Goal: Check status: Check status

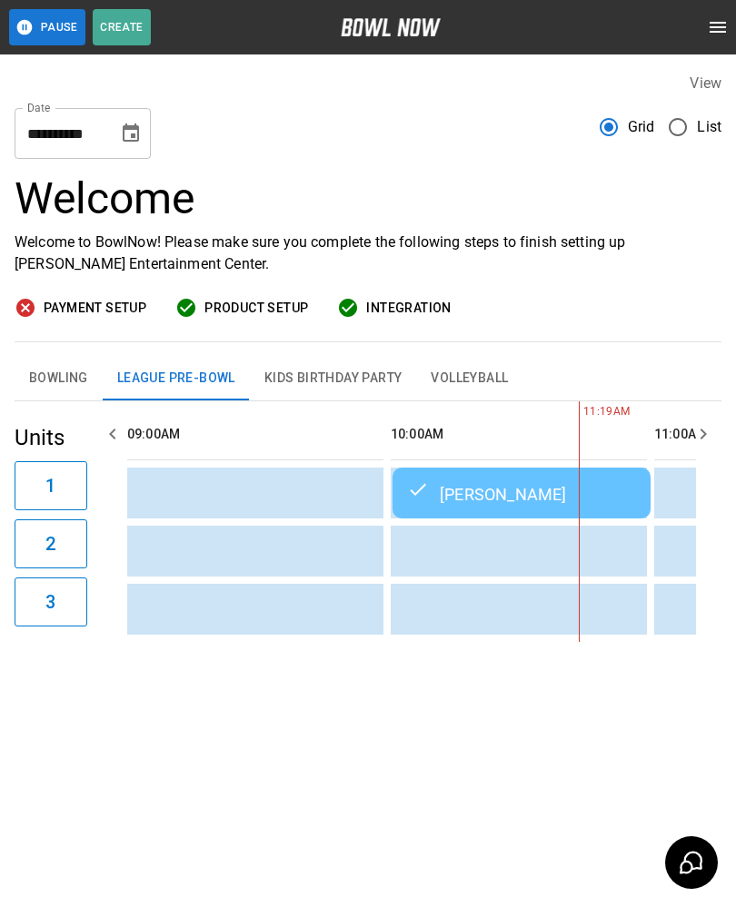
click at [39, 379] on button "Bowling" at bounding box center [59, 379] width 88 height 44
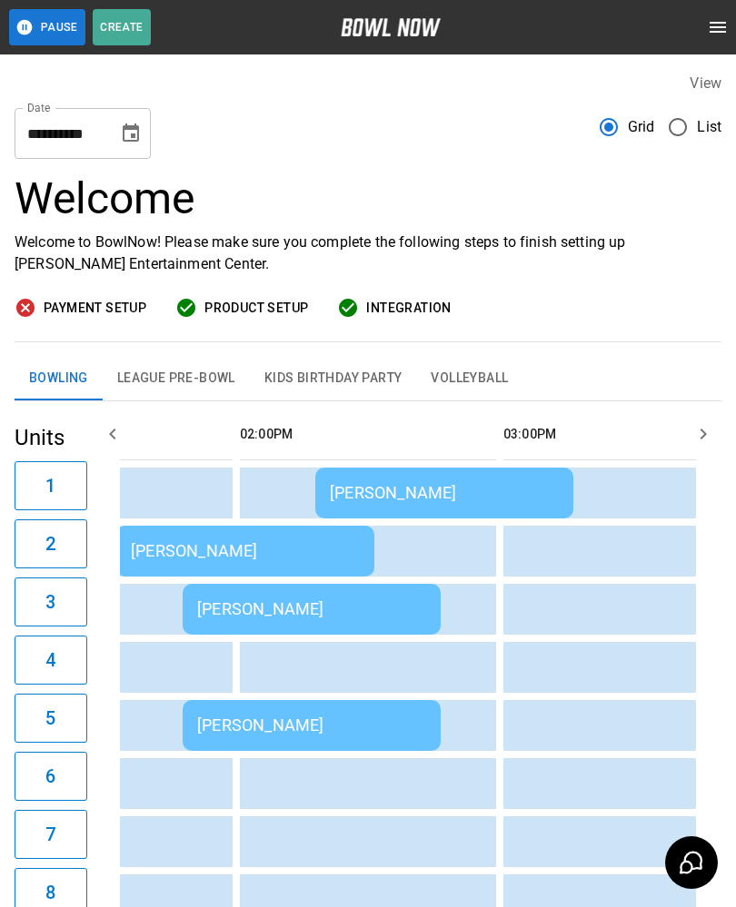
scroll to position [0, 1204]
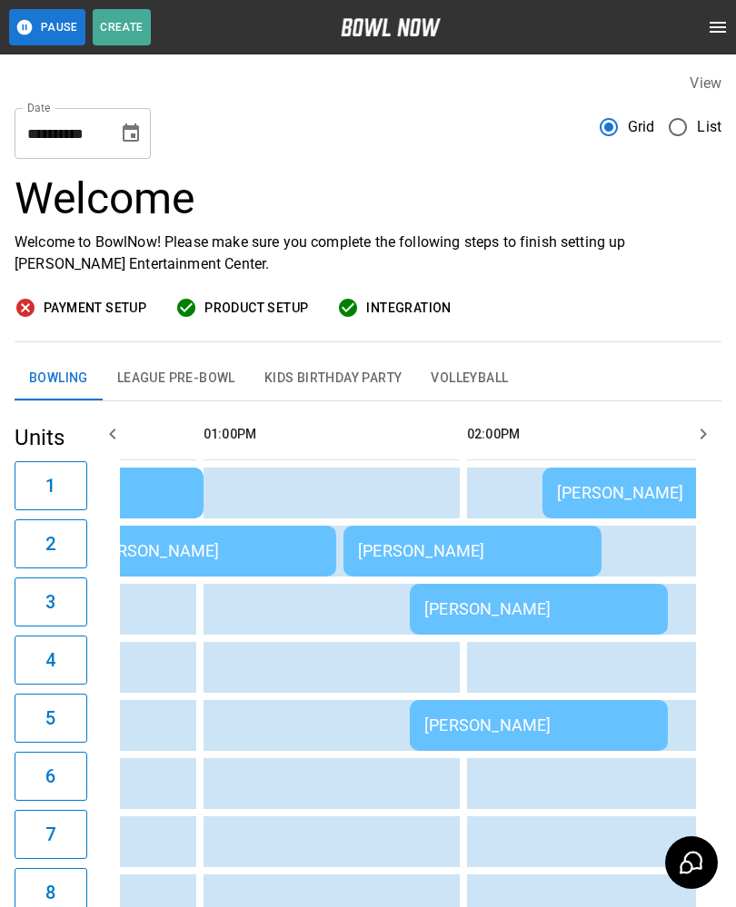
click at [410, 548] on div "[PERSON_NAME]" at bounding box center [472, 550] width 229 height 19
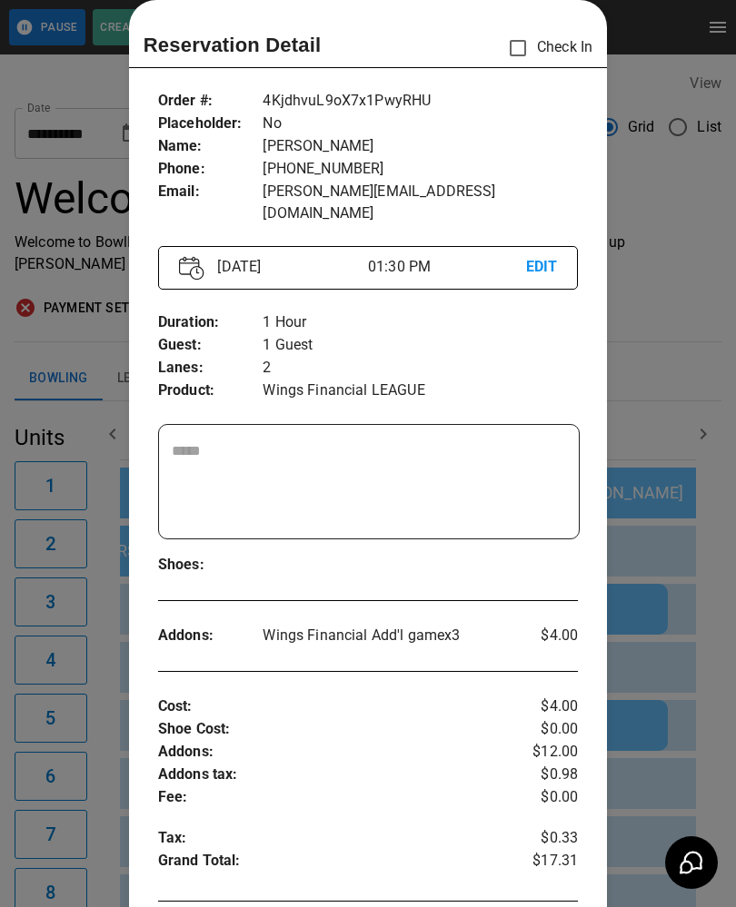
click at [87, 727] on div at bounding box center [368, 453] width 736 height 907
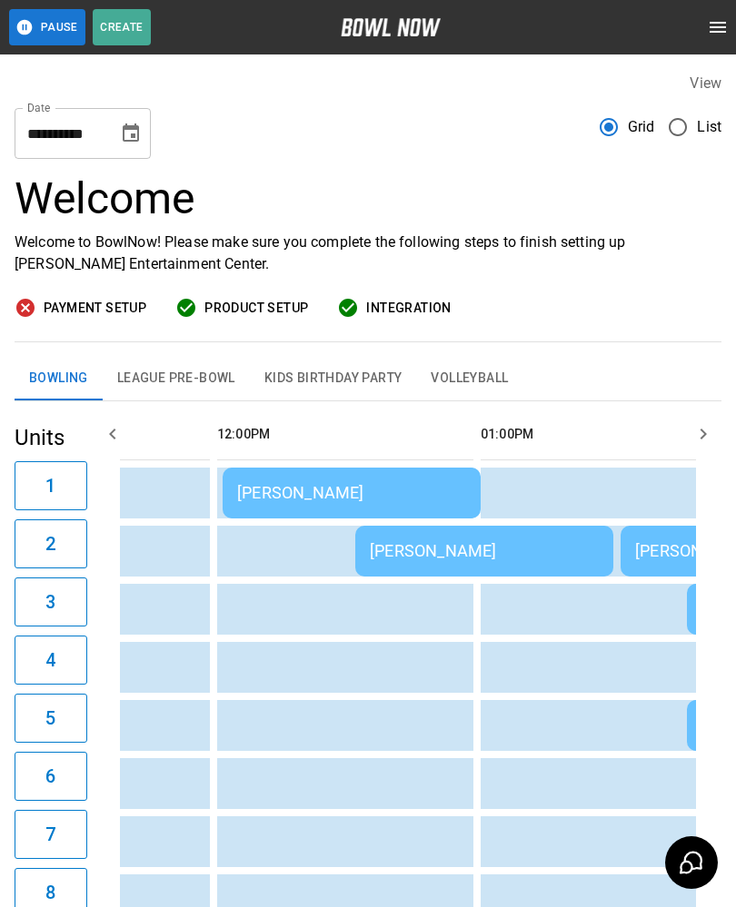
click at [332, 499] on div "[PERSON_NAME]" at bounding box center [351, 492] width 229 height 19
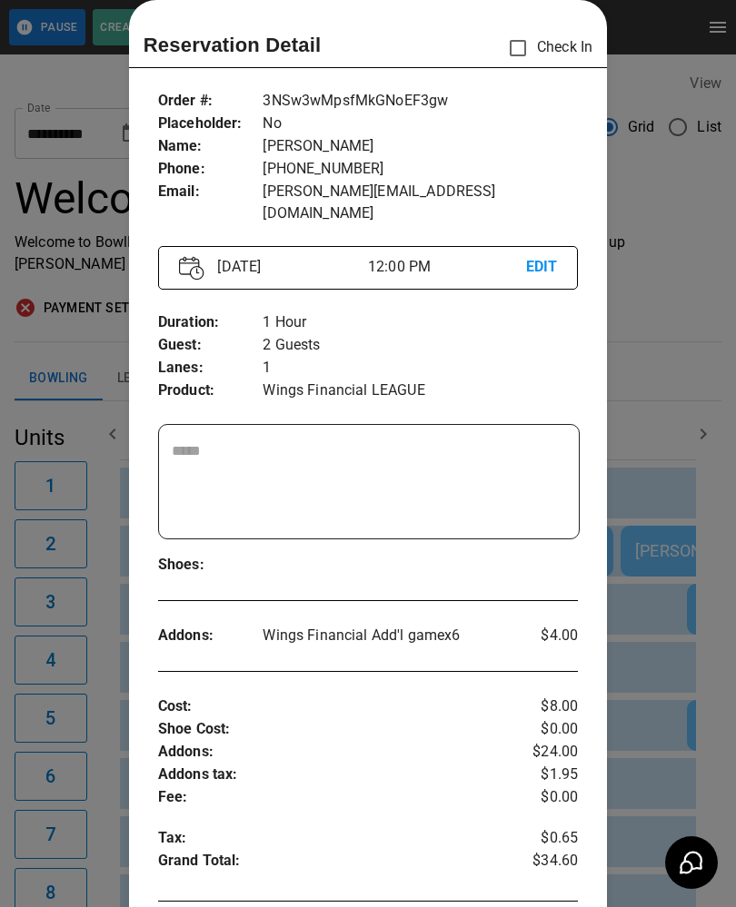
click at [668, 328] on div at bounding box center [368, 453] width 736 height 907
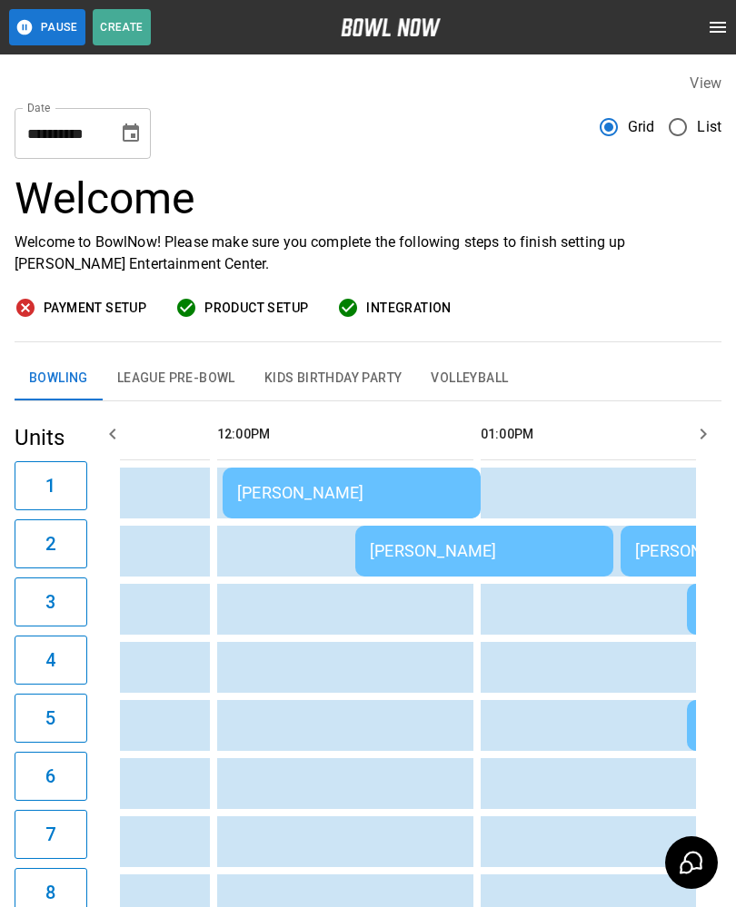
click at [421, 570] on td "[PERSON_NAME]" at bounding box center [484, 551] width 258 height 51
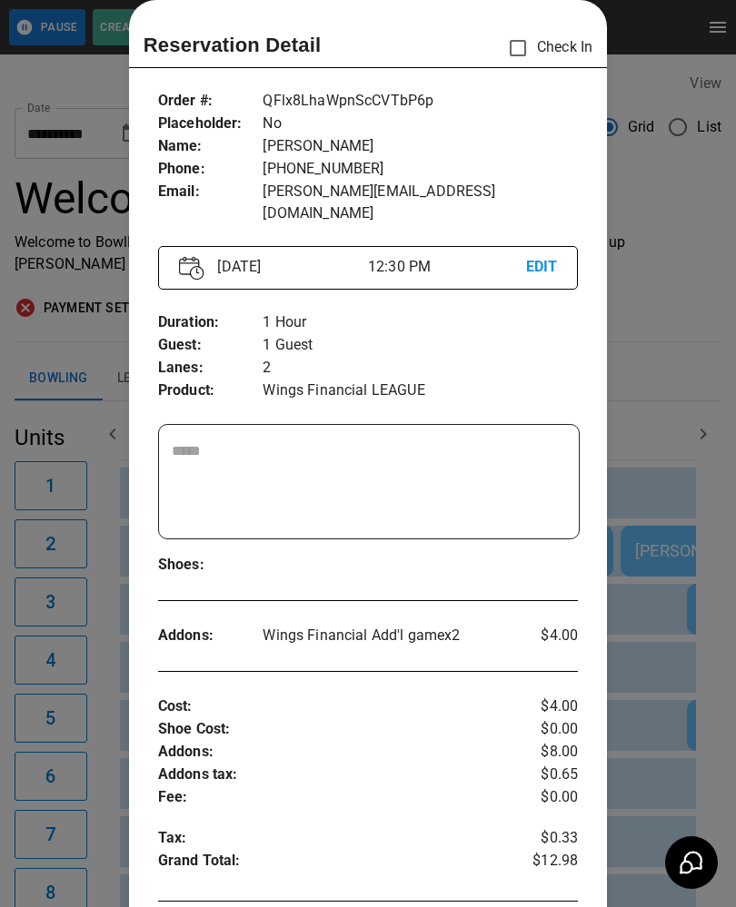
click at [51, 699] on div at bounding box center [368, 453] width 736 height 907
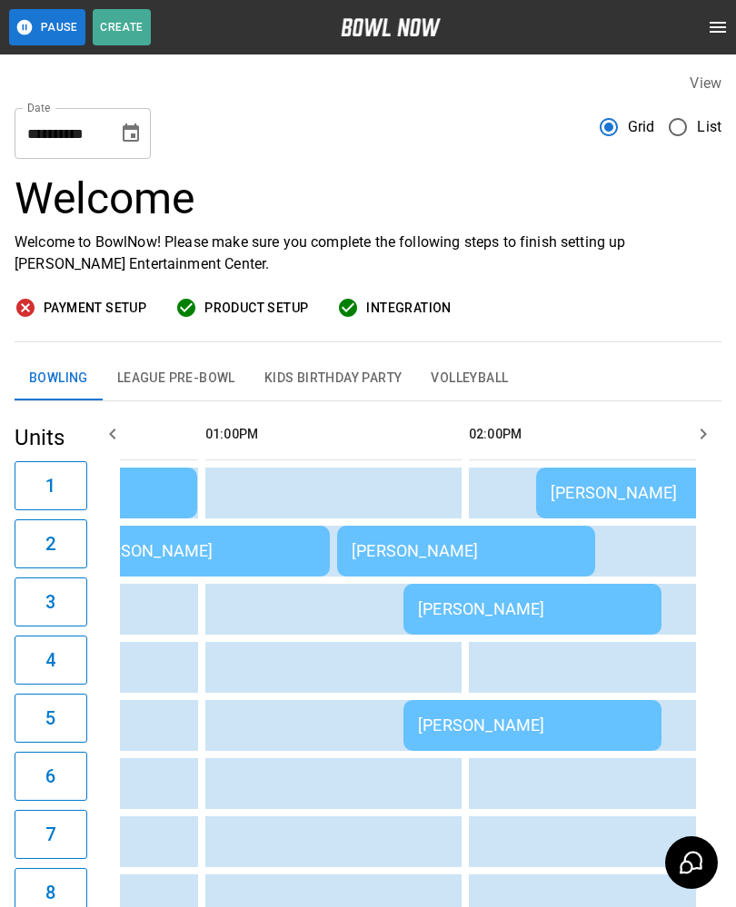
scroll to position [0, 998]
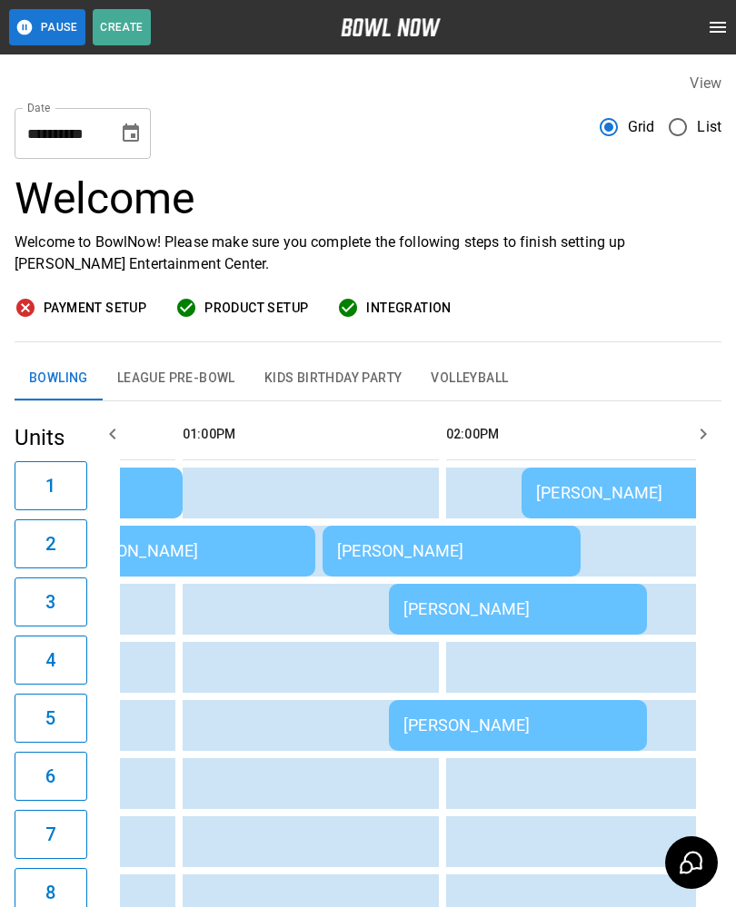
click at [368, 561] on td "[PERSON_NAME]" at bounding box center [451, 551] width 258 height 51
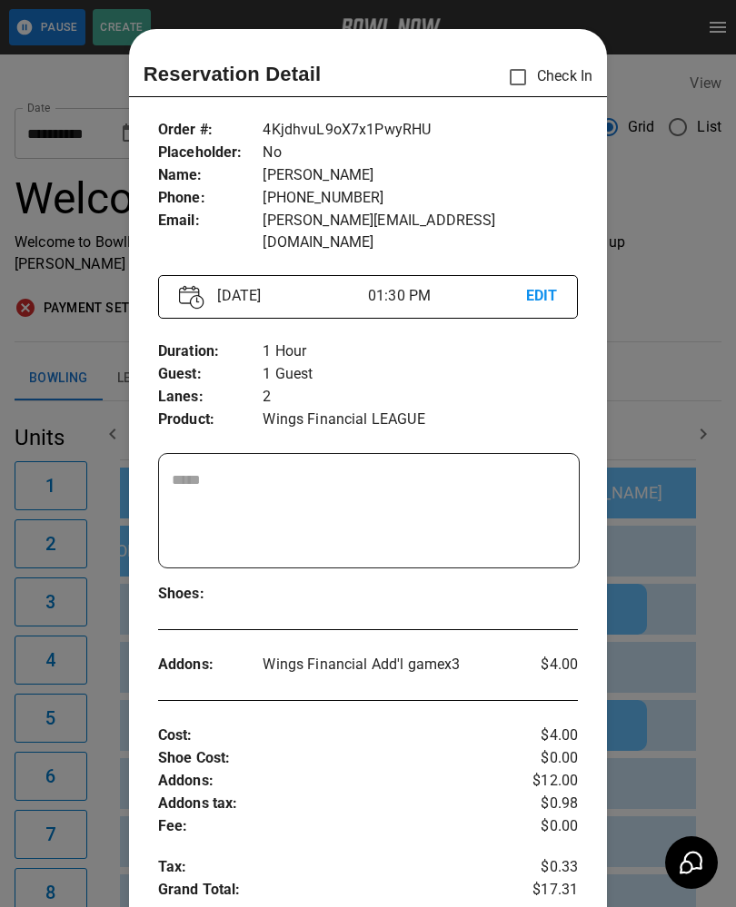
scroll to position [29, 0]
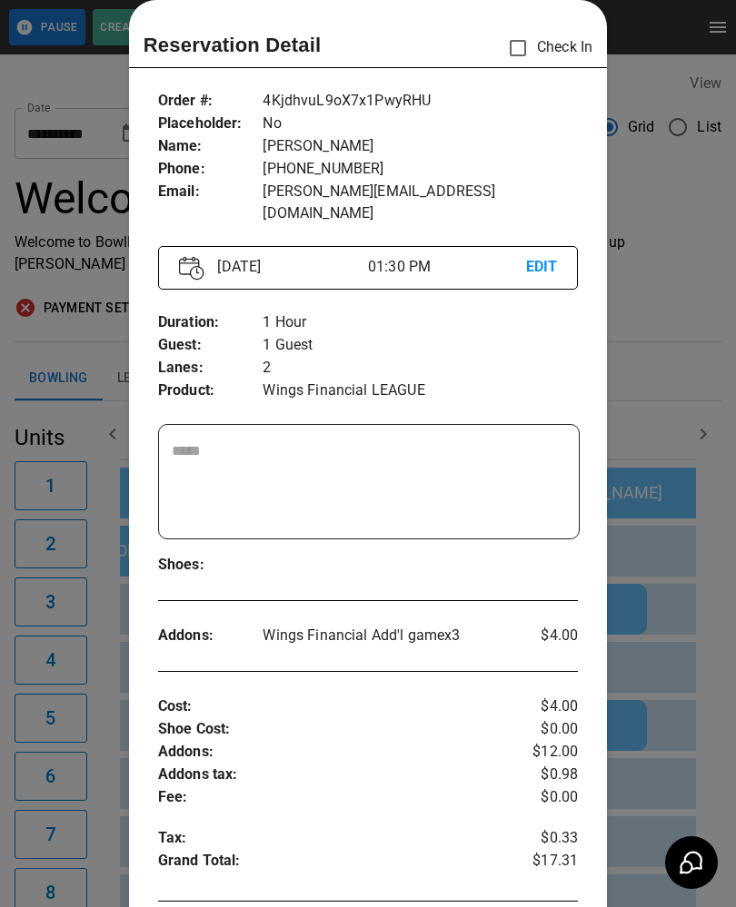
click at [704, 387] on div at bounding box center [368, 453] width 736 height 907
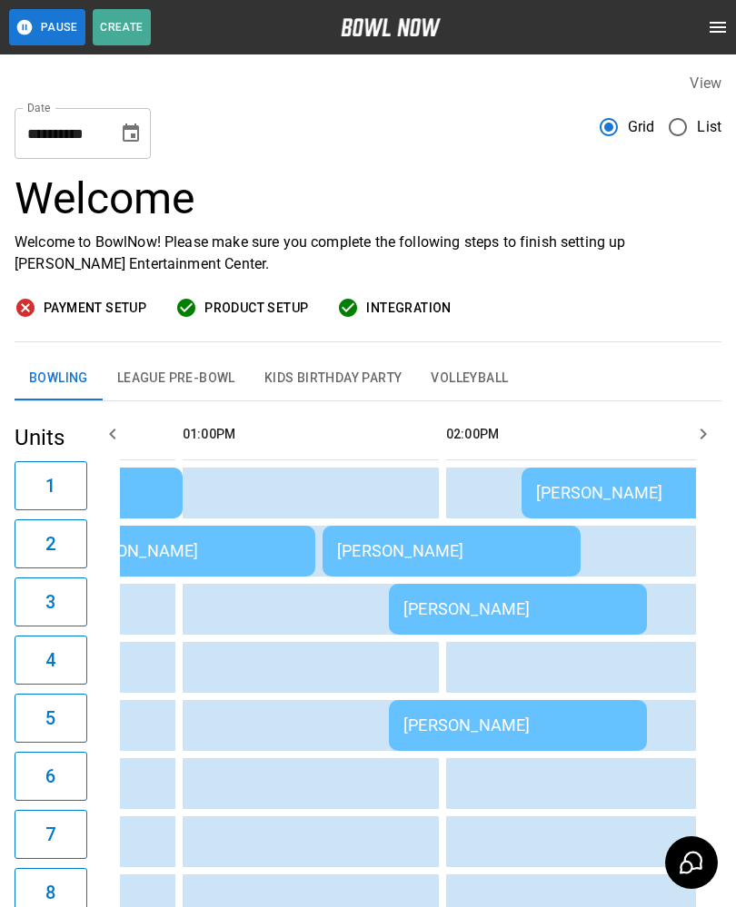
click at [355, 548] on div "[PERSON_NAME]" at bounding box center [451, 550] width 229 height 19
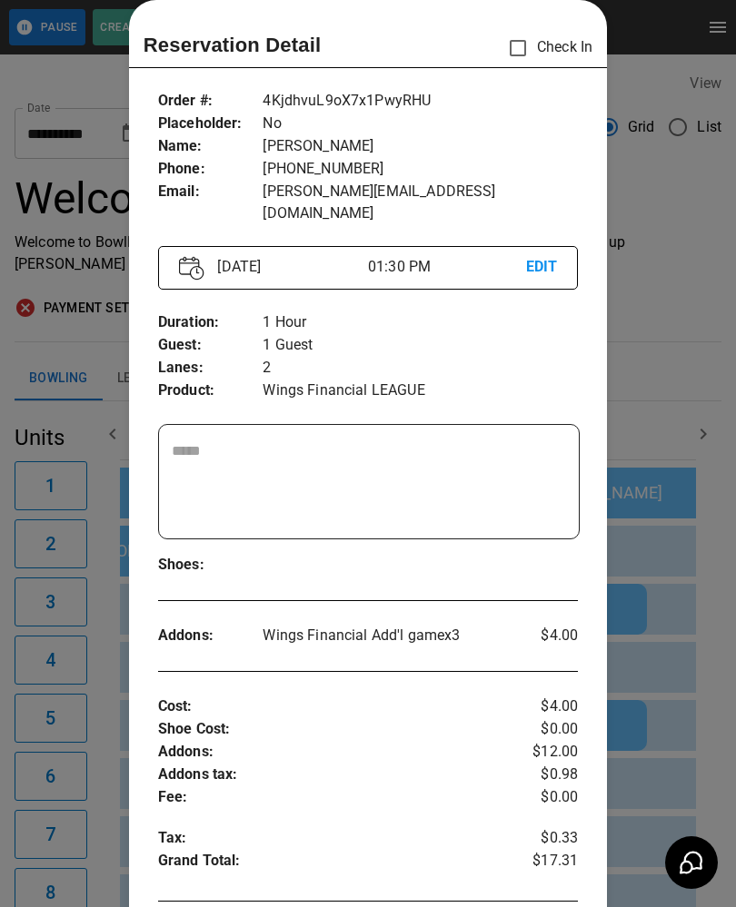
click at [691, 474] on div at bounding box center [368, 453] width 736 height 907
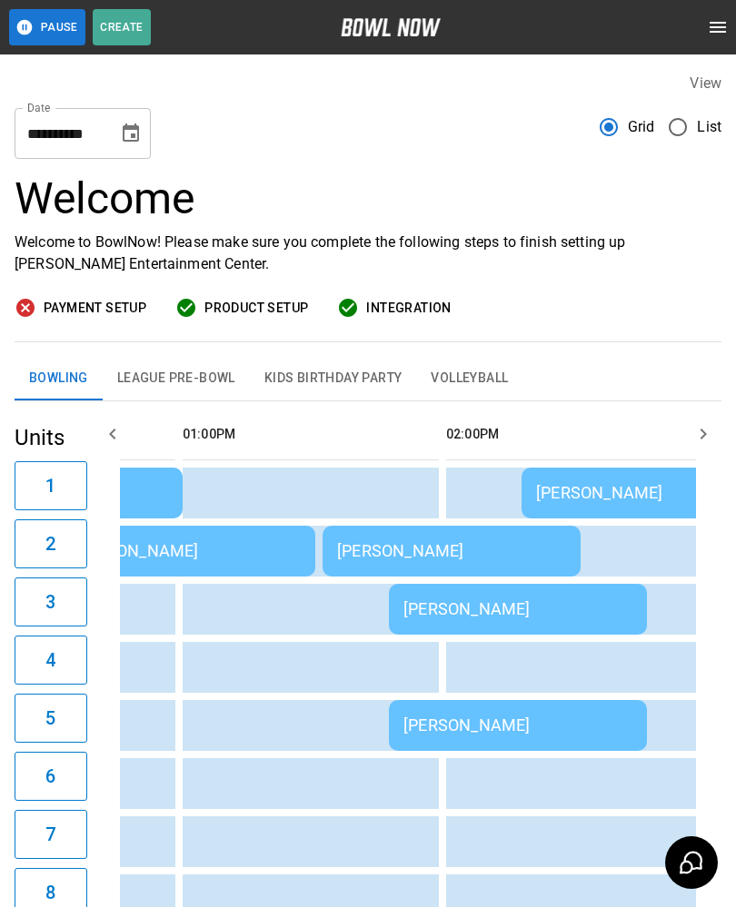
click at [415, 608] on div "[PERSON_NAME]" at bounding box center [517, 608] width 229 height 19
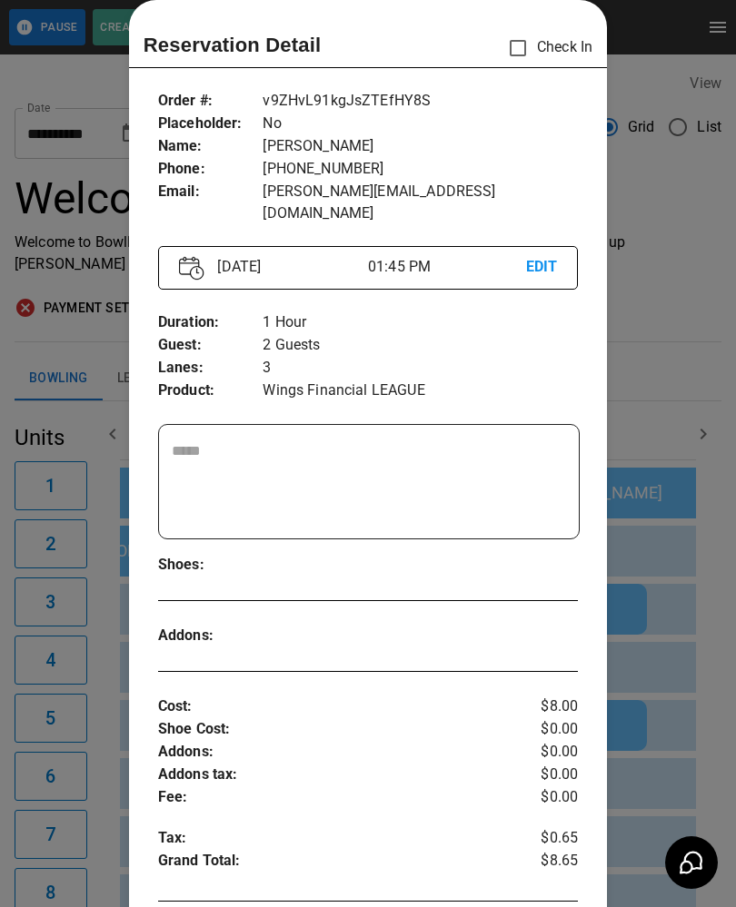
click at [63, 783] on div at bounding box center [368, 453] width 736 height 907
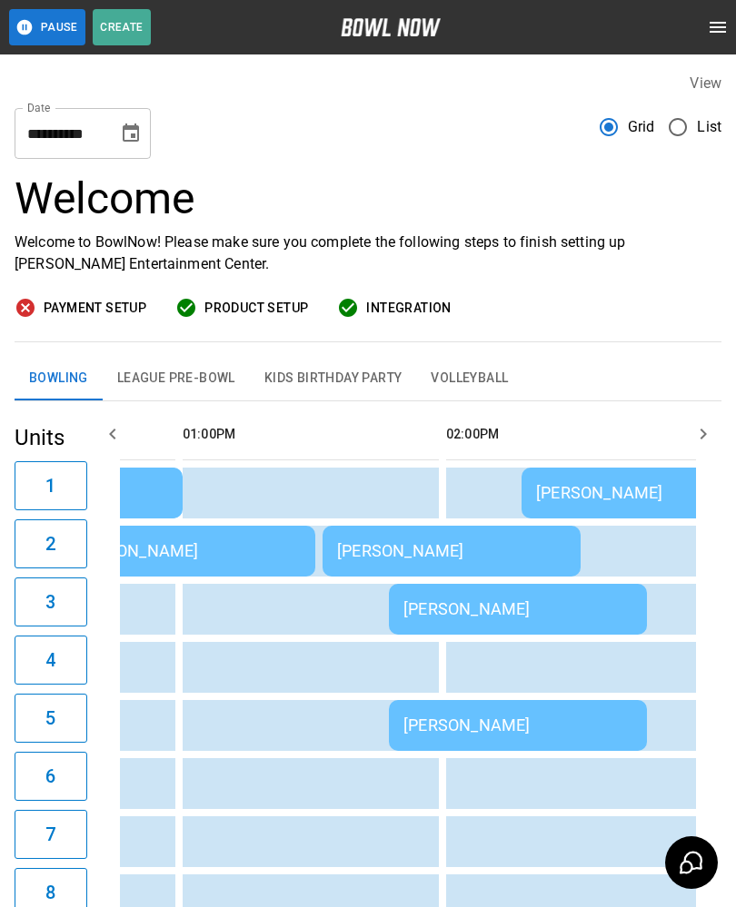
click at [492, 729] on div "[PERSON_NAME]" at bounding box center [517, 725] width 229 height 19
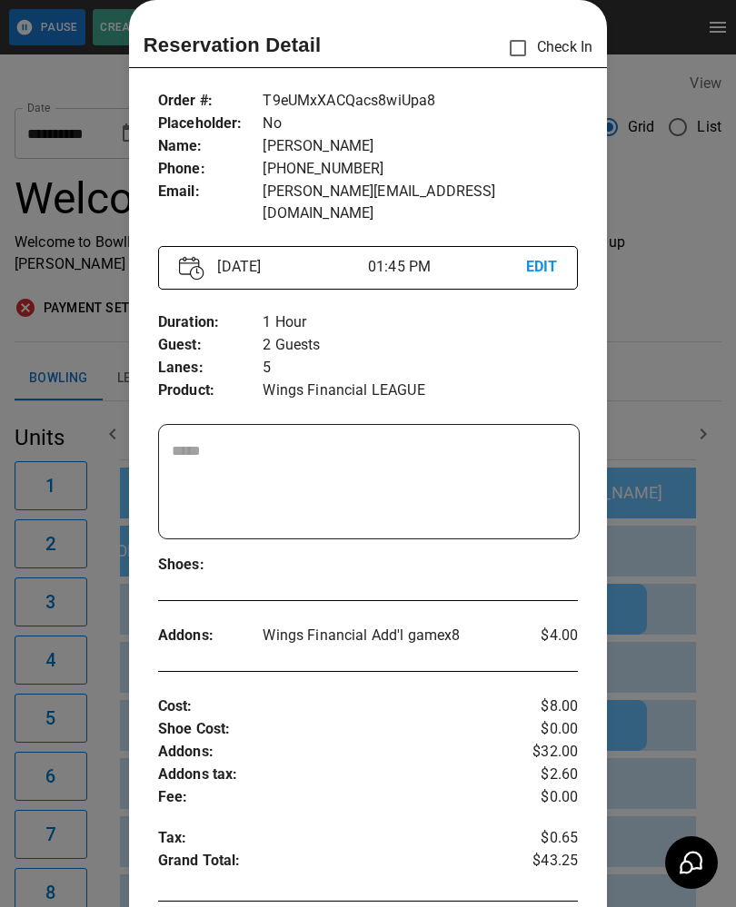
click at [65, 776] on div at bounding box center [368, 453] width 736 height 907
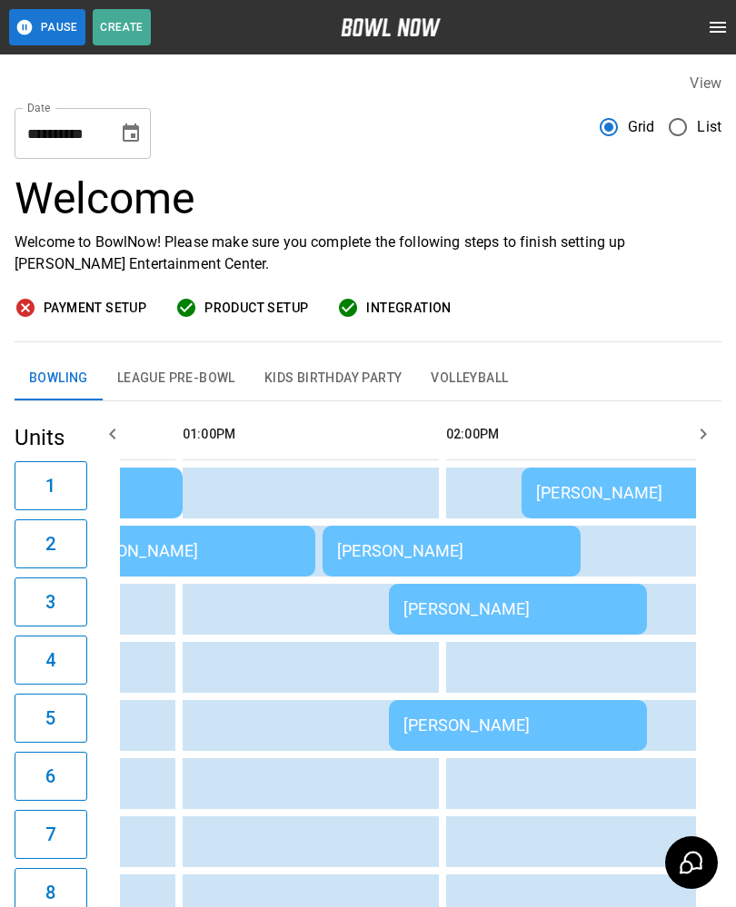
click at [608, 506] on td "[PERSON_NAME]" at bounding box center [650, 493] width 258 height 51
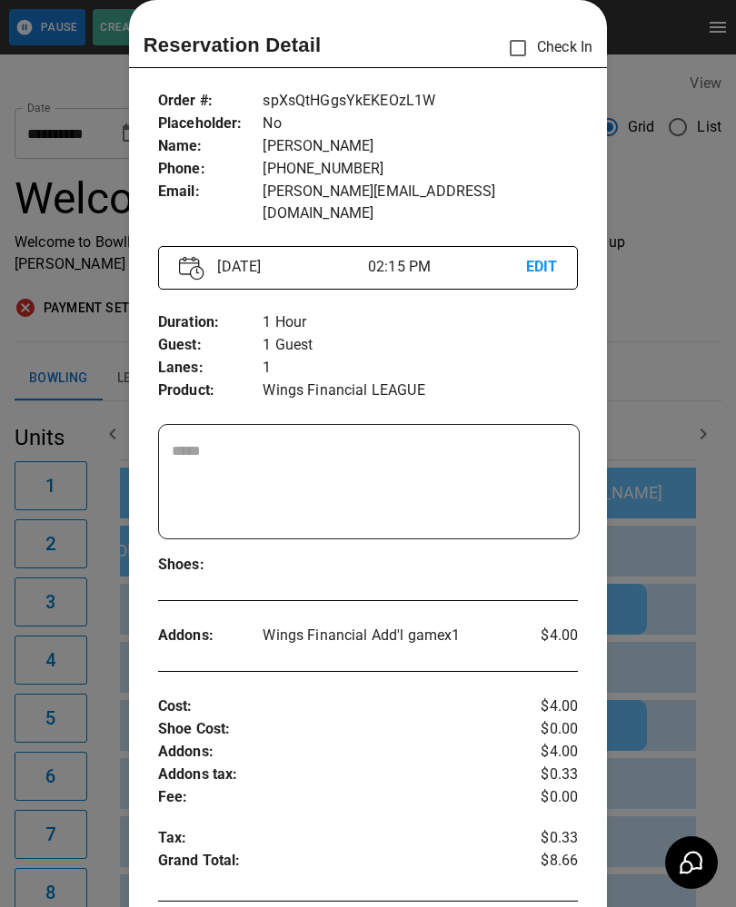
click at [87, 724] on div at bounding box center [368, 453] width 736 height 907
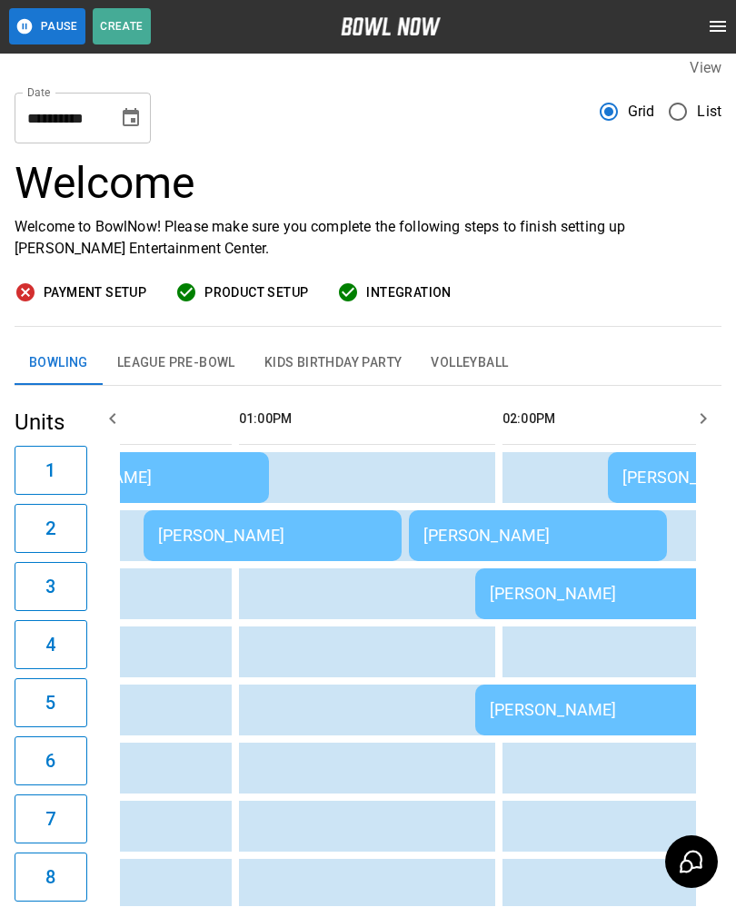
scroll to position [0, 758]
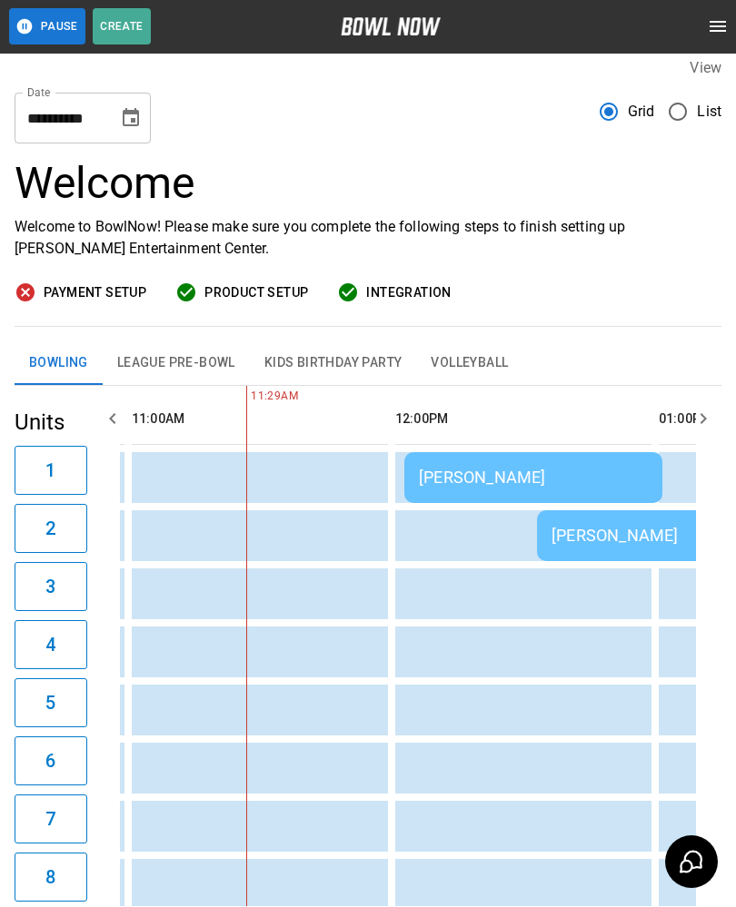
click at [174, 361] on button "League Pre-Bowl" at bounding box center [176, 364] width 147 height 44
